Goal: Navigation & Orientation: Find specific page/section

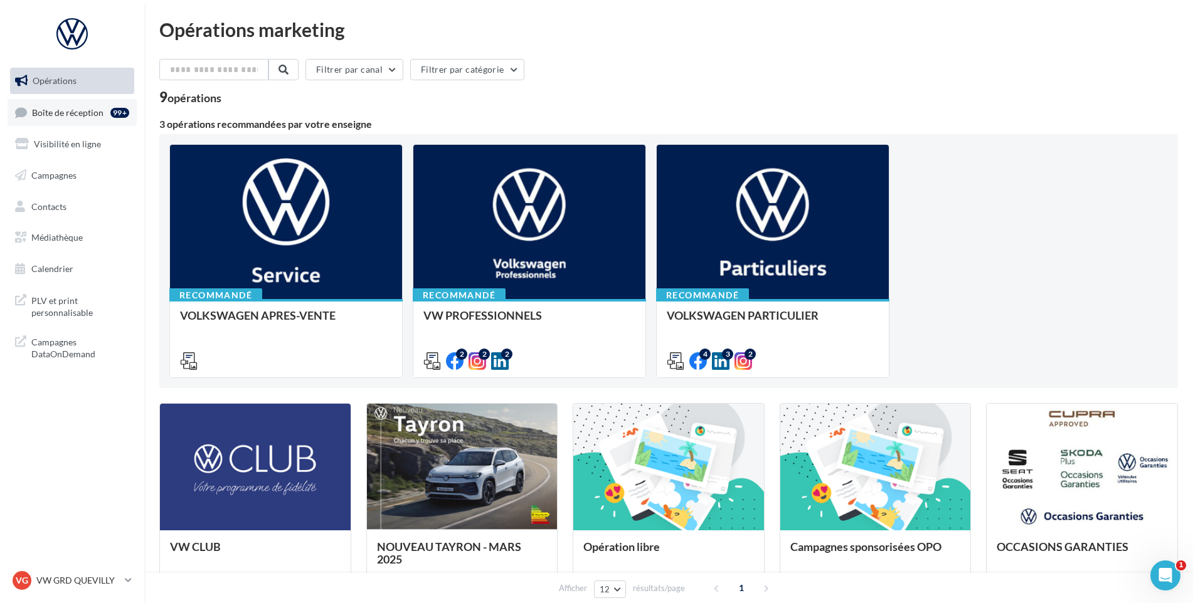
click at [98, 107] on span "Boîte de réception" at bounding box center [67, 112] width 71 height 11
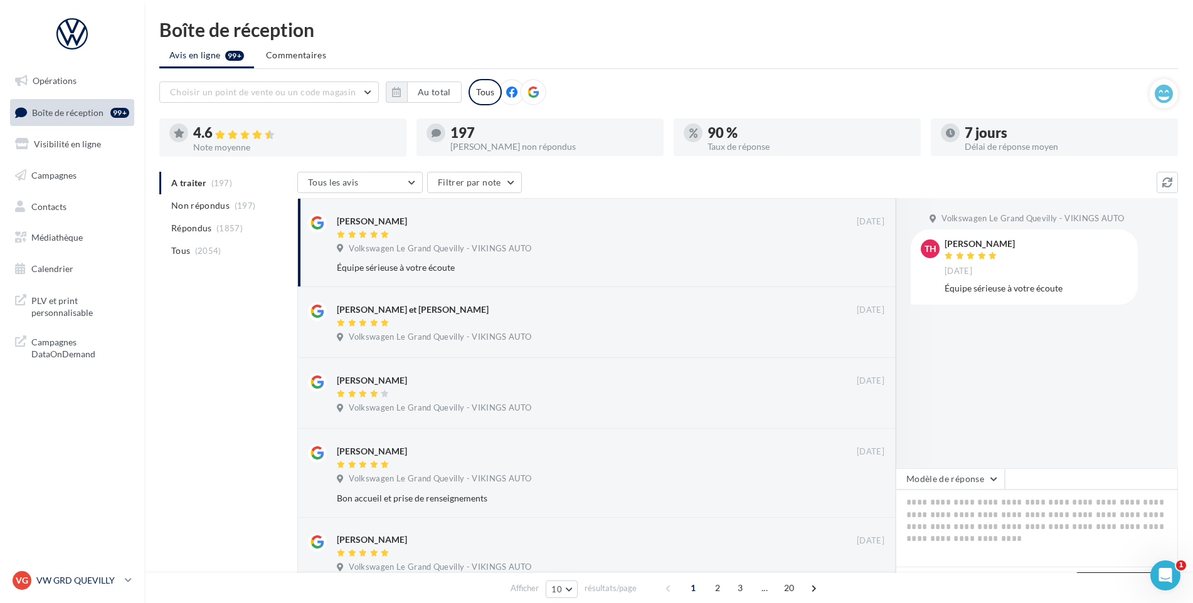
click at [70, 572] on div "VG VW GRD QUEVILLY vw-leg-vau" at bounding box center [66, 580] width 107 height 19
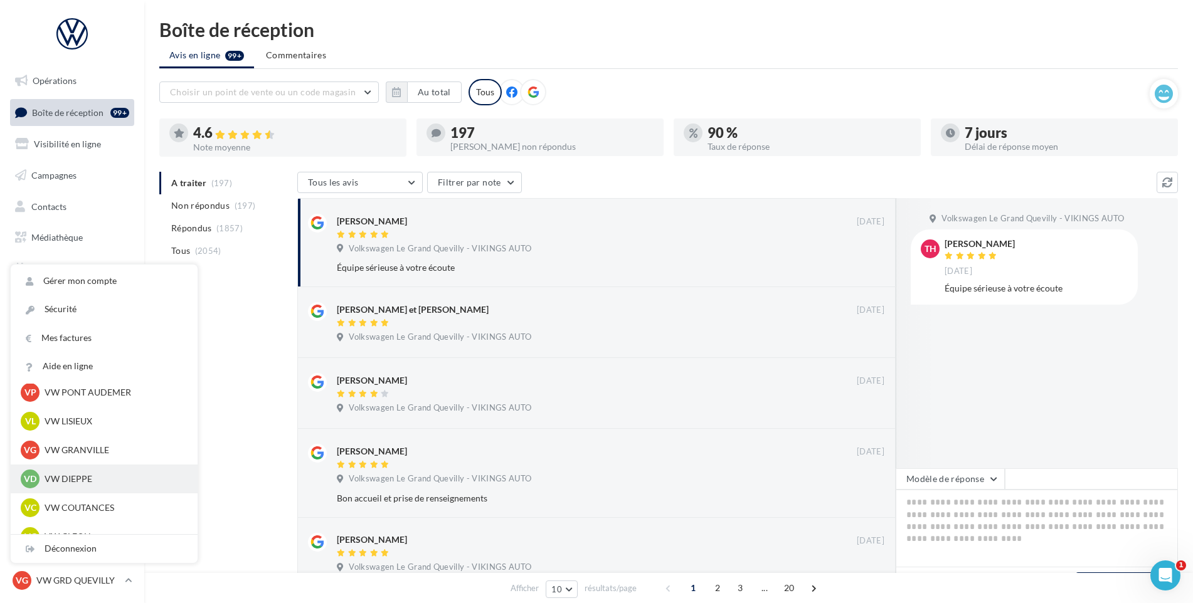
scroll to position [251, 0]
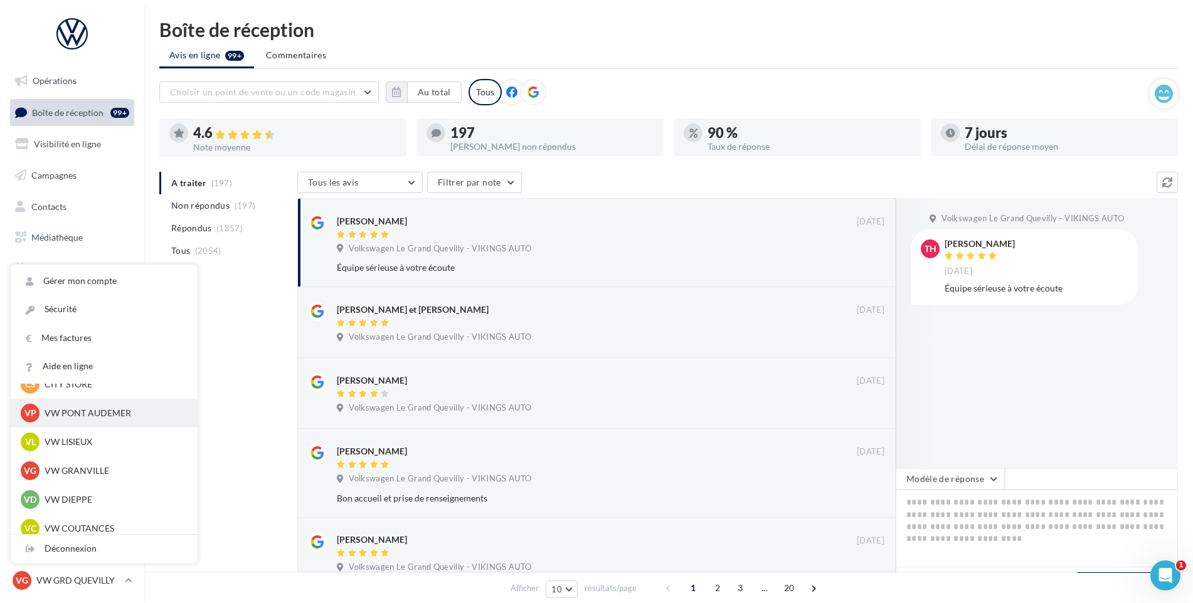
click at [127, 423] on div "VP VW PONT AUDEMER vw-pon-vau" at bounding box center [104, 413] width 187 height 29
click at [130, 418] on p "VW PONT AUDEMER" at bounding box center [114, 413] width 138 height 13
